Goal: Information Seeking & Learning: Learn about a topic

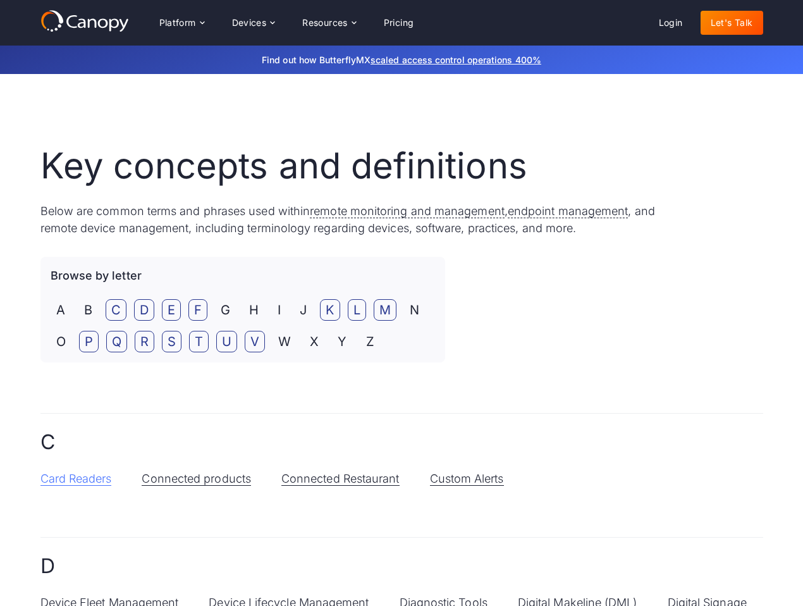
click at [106, 481] on link "Card Readers" at bounding box center [75, 479] width 71 height 14
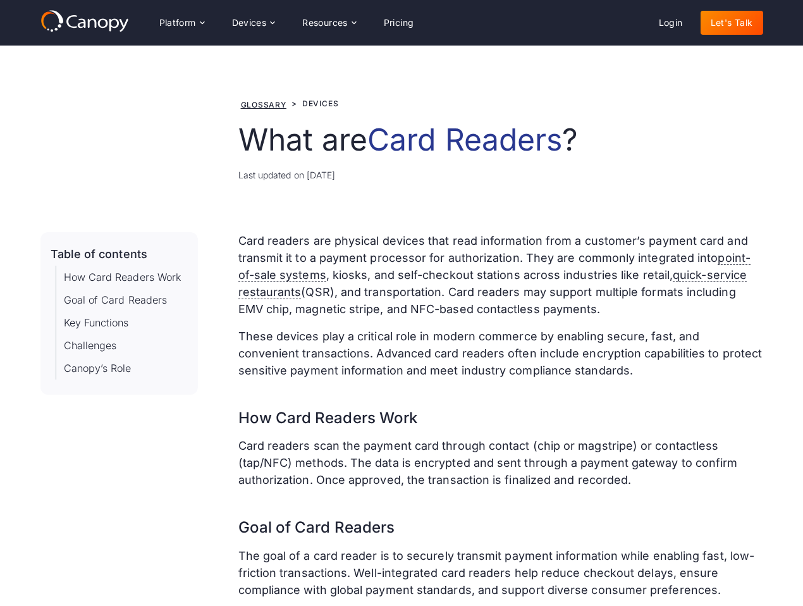
drag, startPoint x: 354, startPoint y: 174, endPoint x: 238, endPoint y: 175, distance: 116.3
click at [238, 175] on div "Last updated on Jul 09, 2025" at bounding box center [500, 174] width 525 height 13
copy div "Last updated on Jul 09, 2025"
click at [466, 207] on div "Glossary > Devices What is Card Readers What are Card Readers ? Last updated on…" at bounding box center [401, 139] width 723 height 187
